Goal: Information Seeking & Learning: Learn about a topic

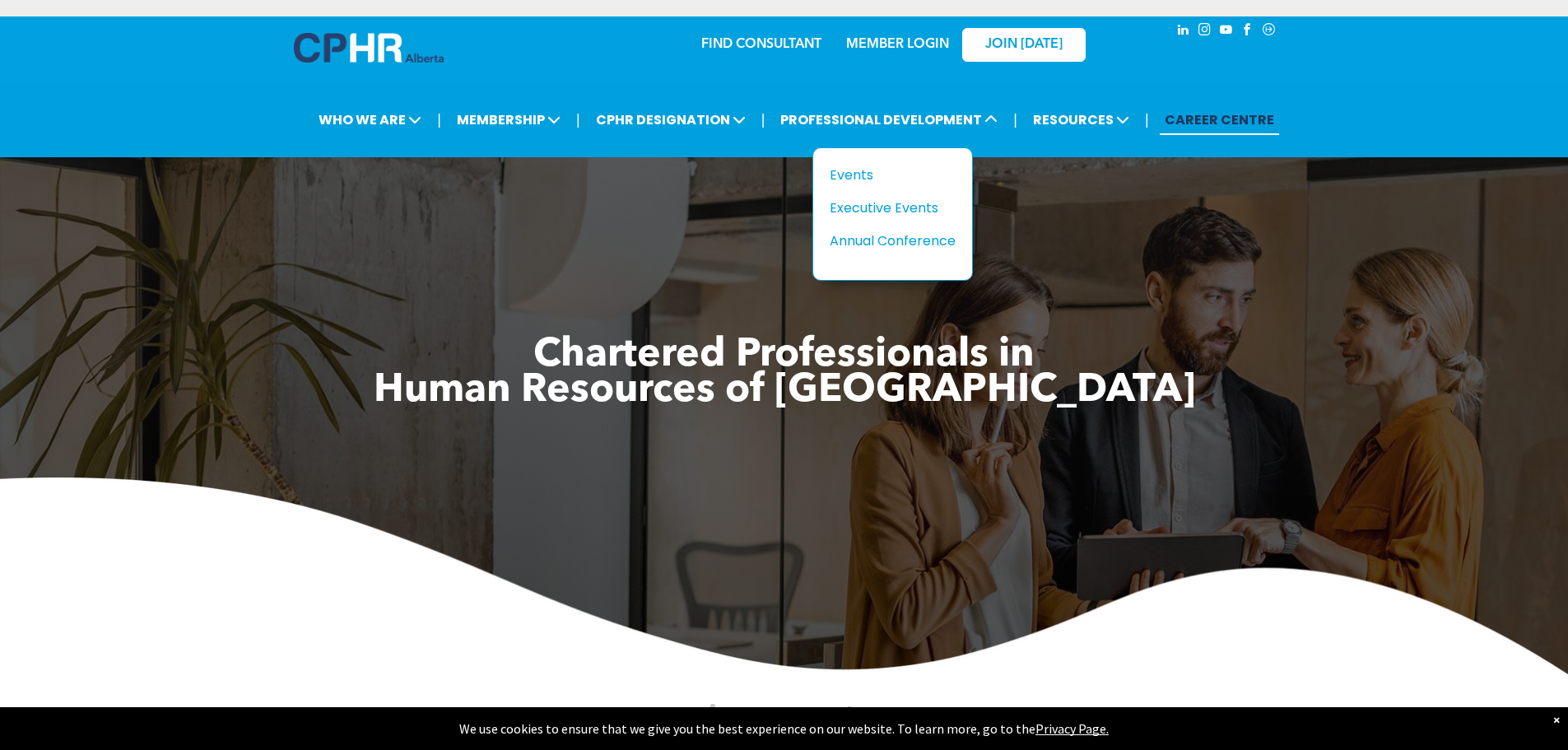
scroll to position [83, 0]
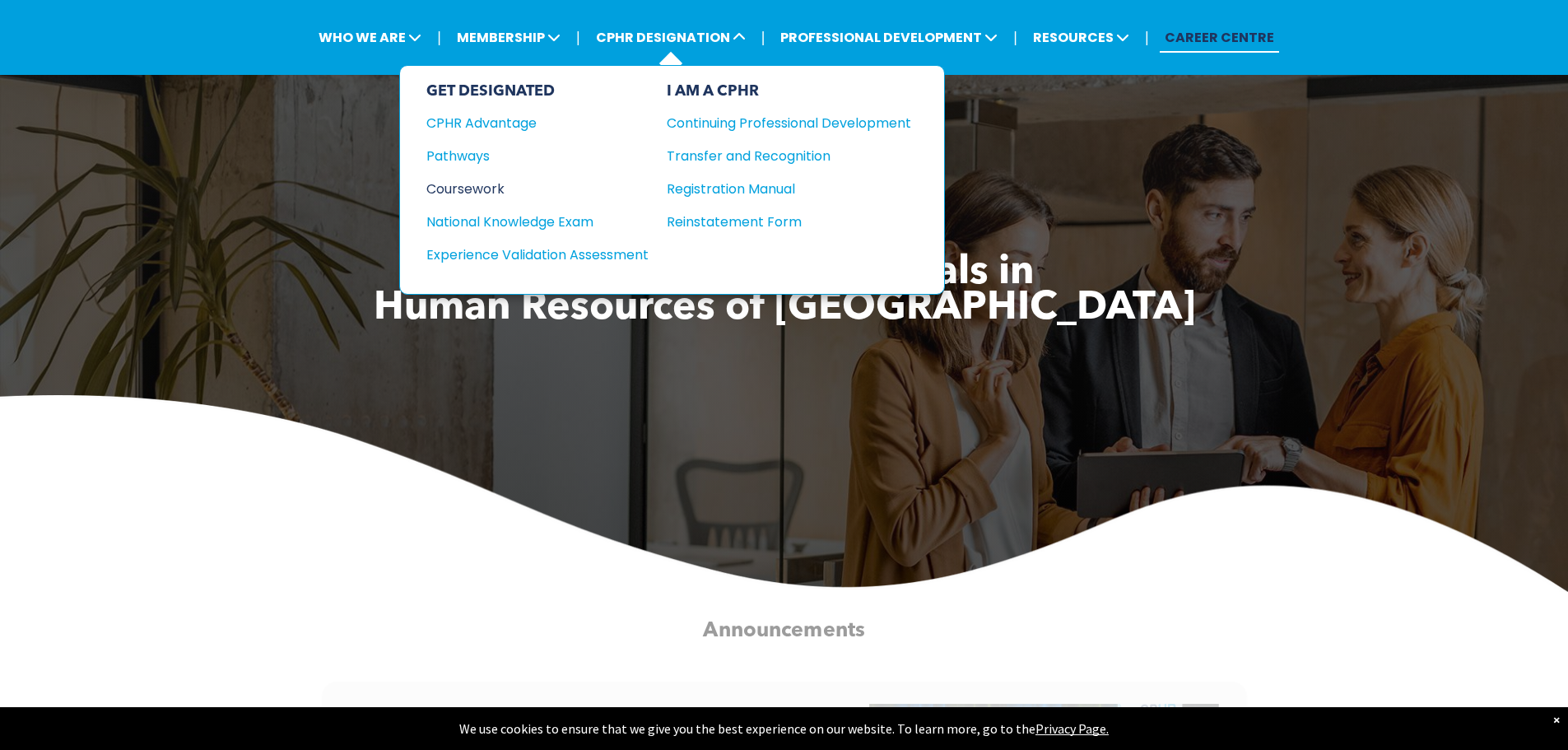
click at [476, 187] on div "Coursework" at bounding box center [526, 188] width 200 height 20
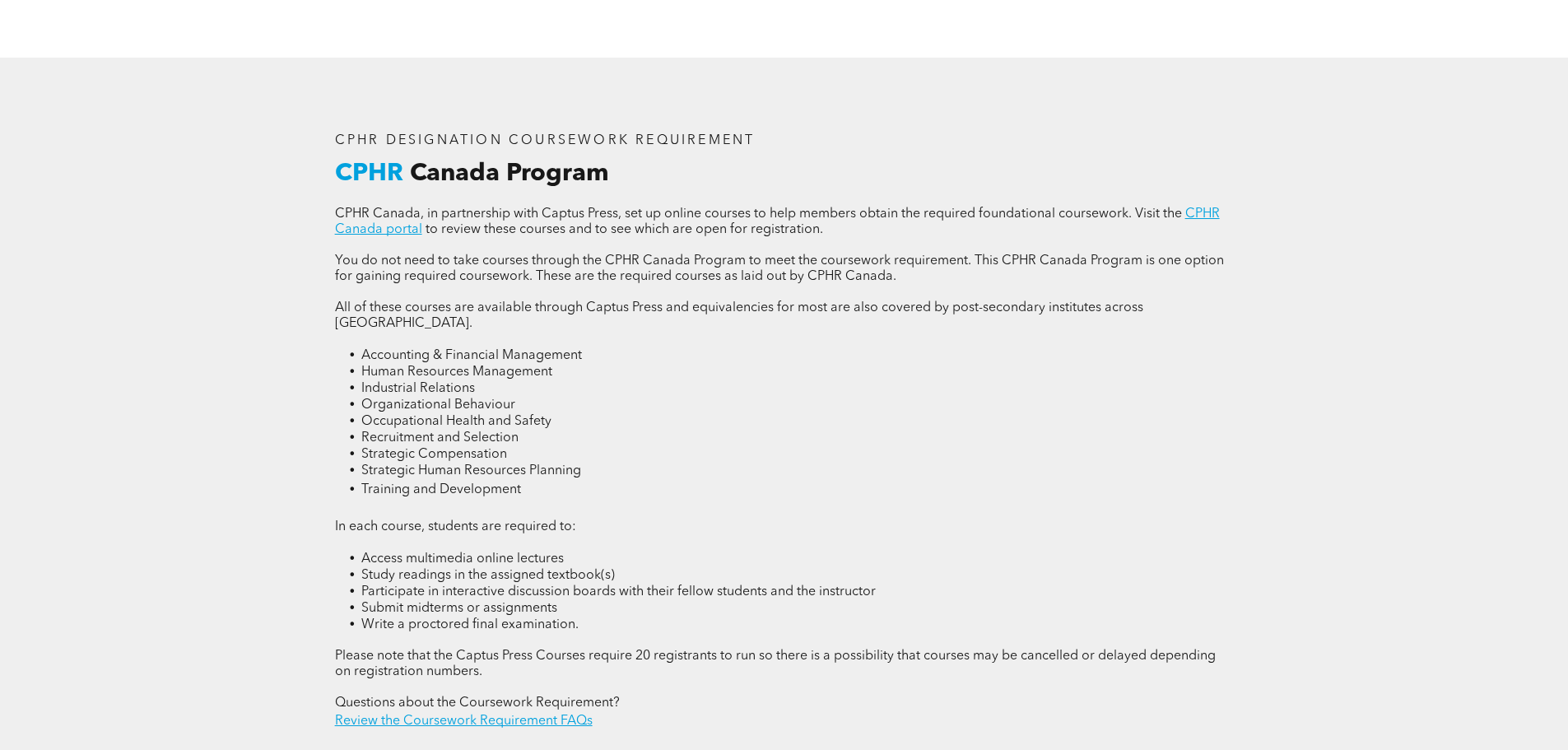
scroll to position [2222, 0]
